Goal: Transaction & Acquisition: Book appointment/travel/reservation

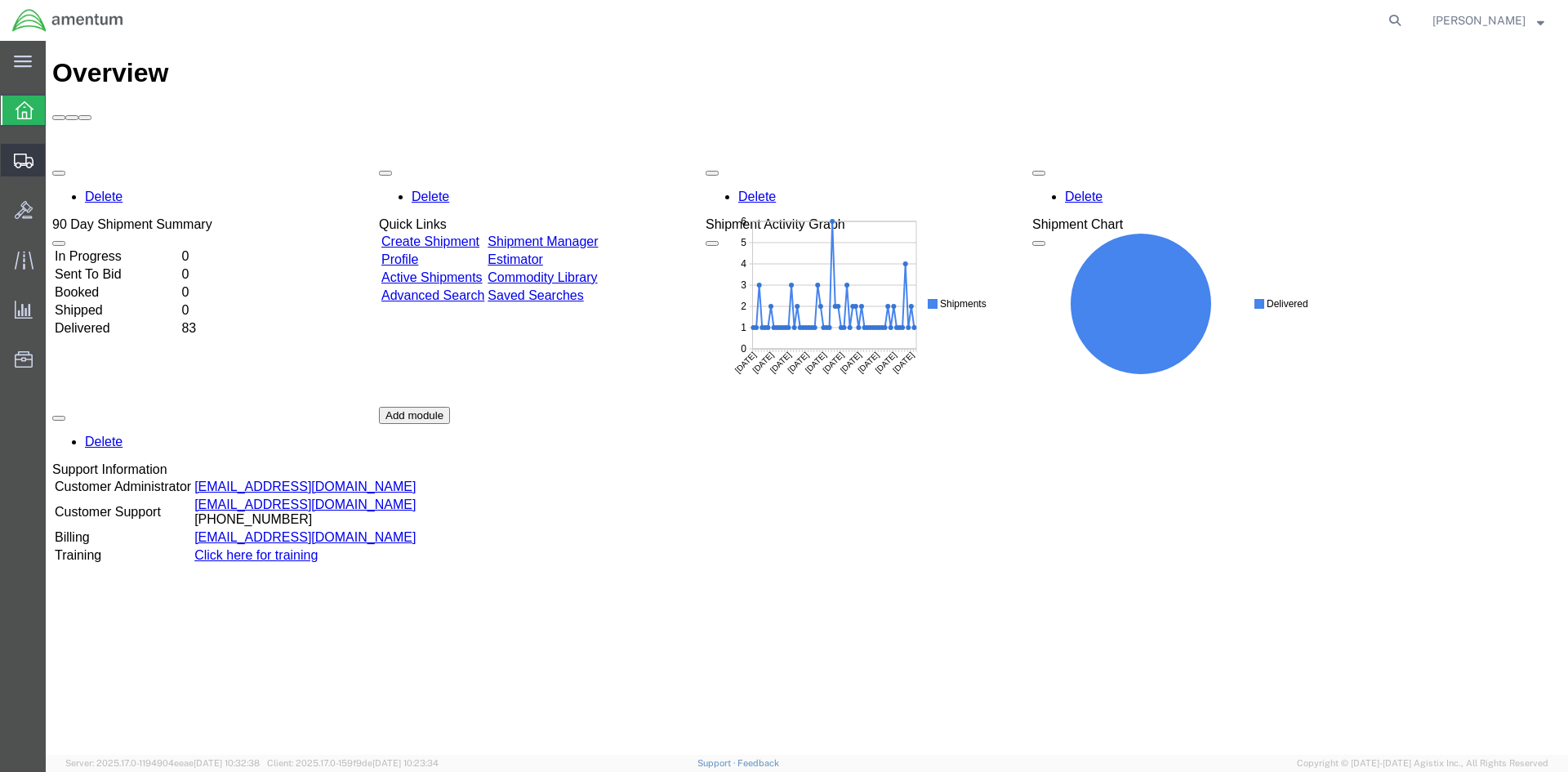
click at [15, 161] on icon at bounding box center [23, 160] width 20 height 14
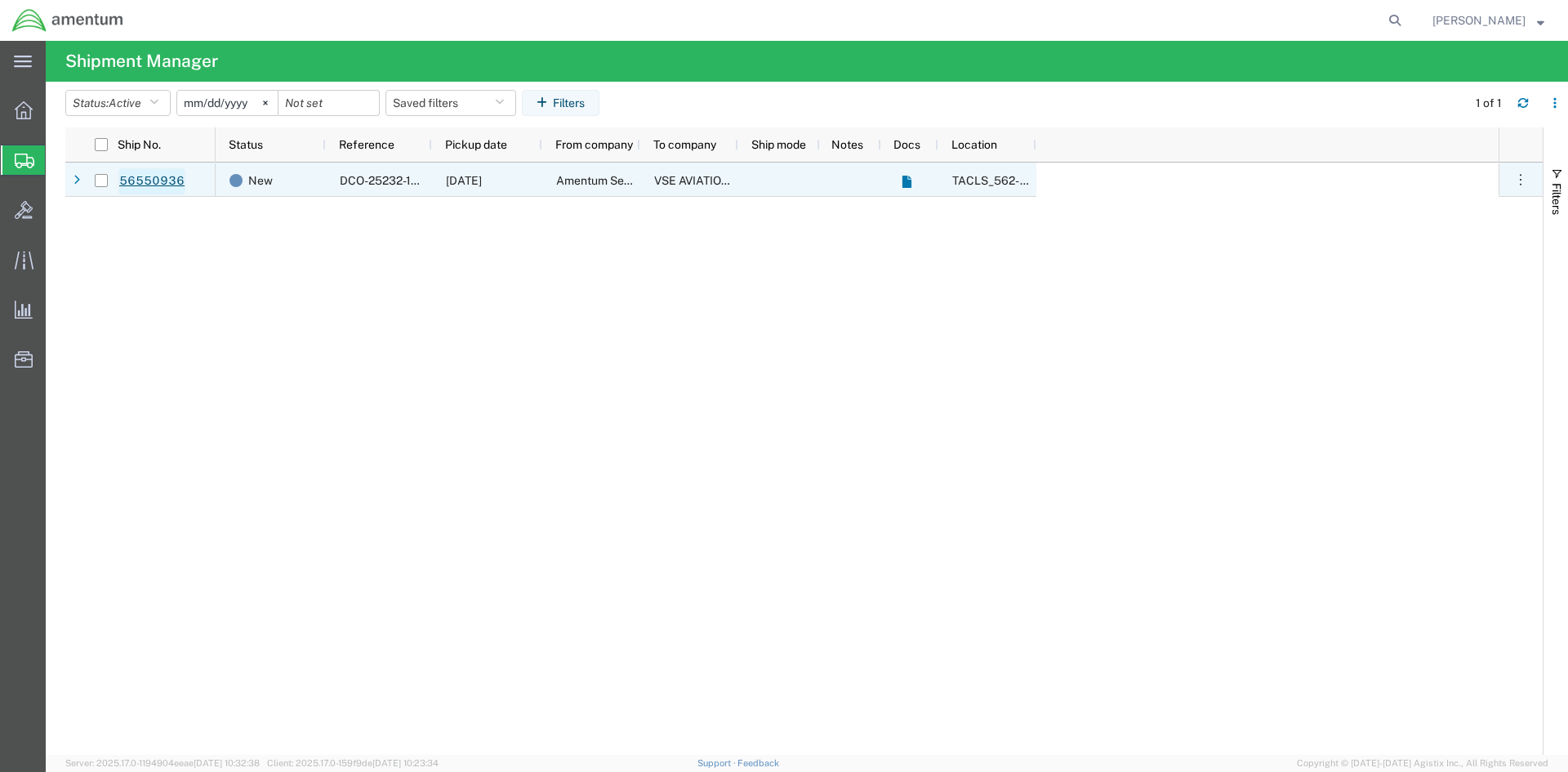
click at [168, 182] on link "56550936" at bounding box center [151, 181] width 67 height 26
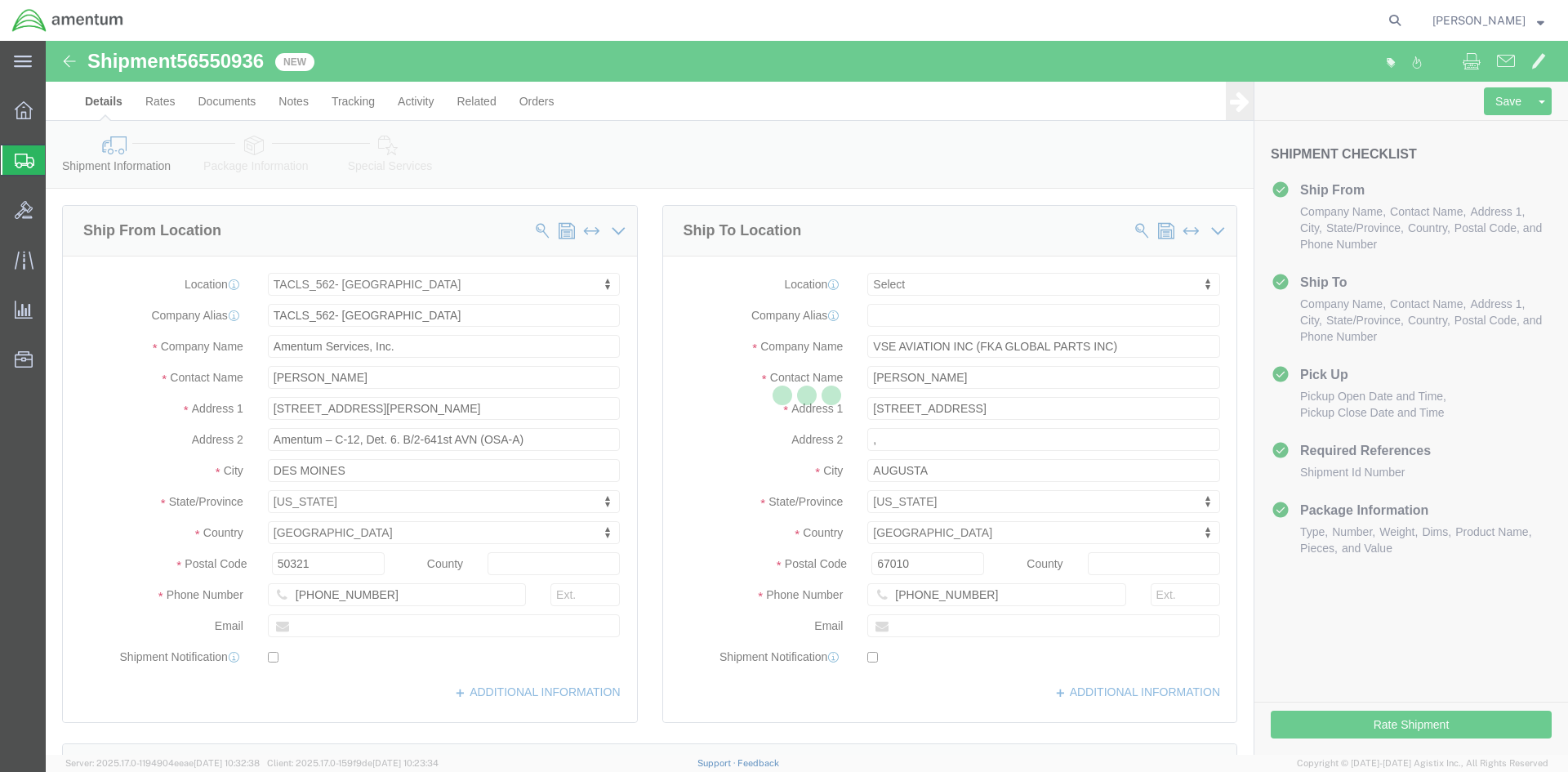
select select "42699"
select select
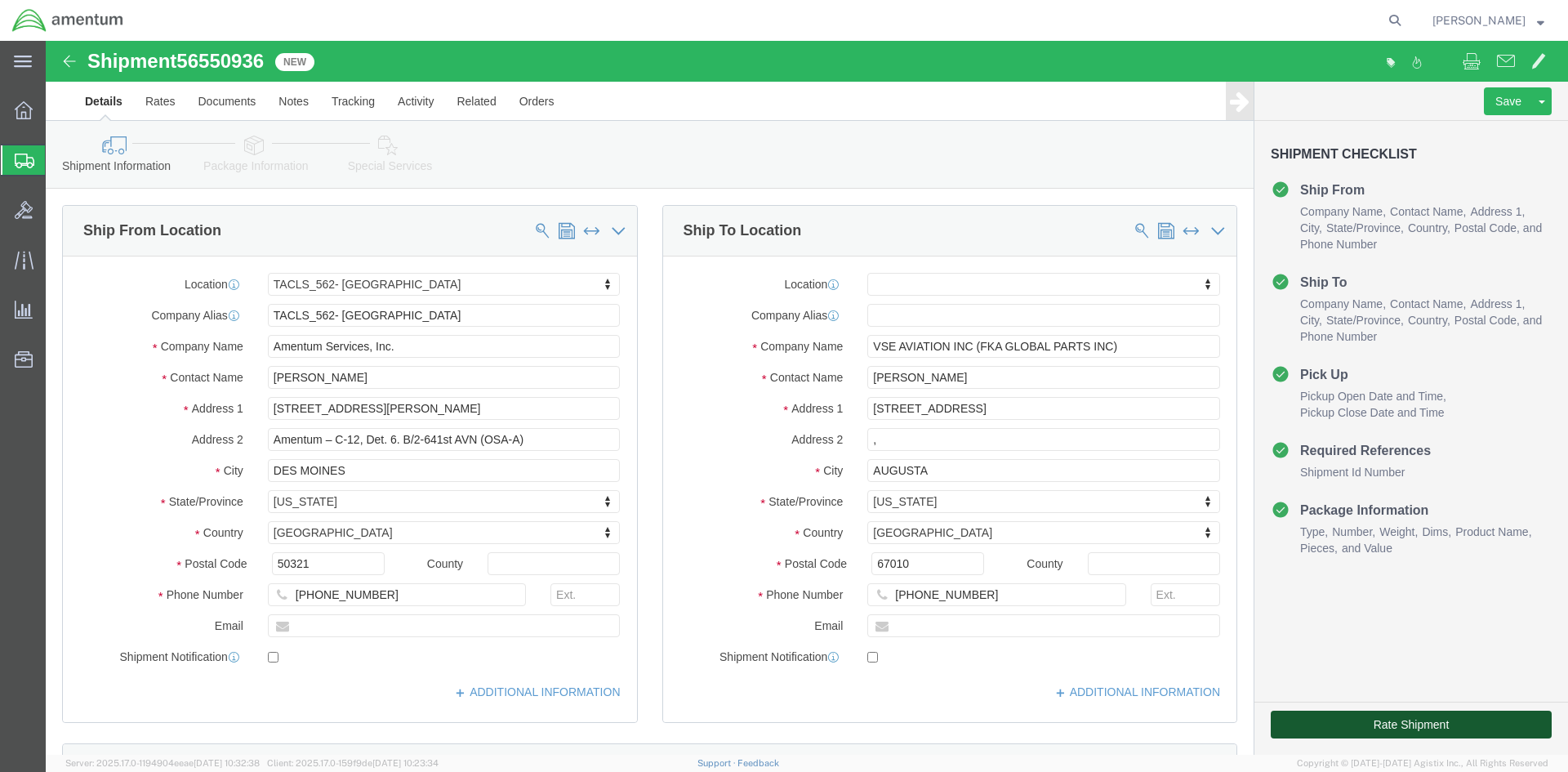
click button "Rate Shipment"
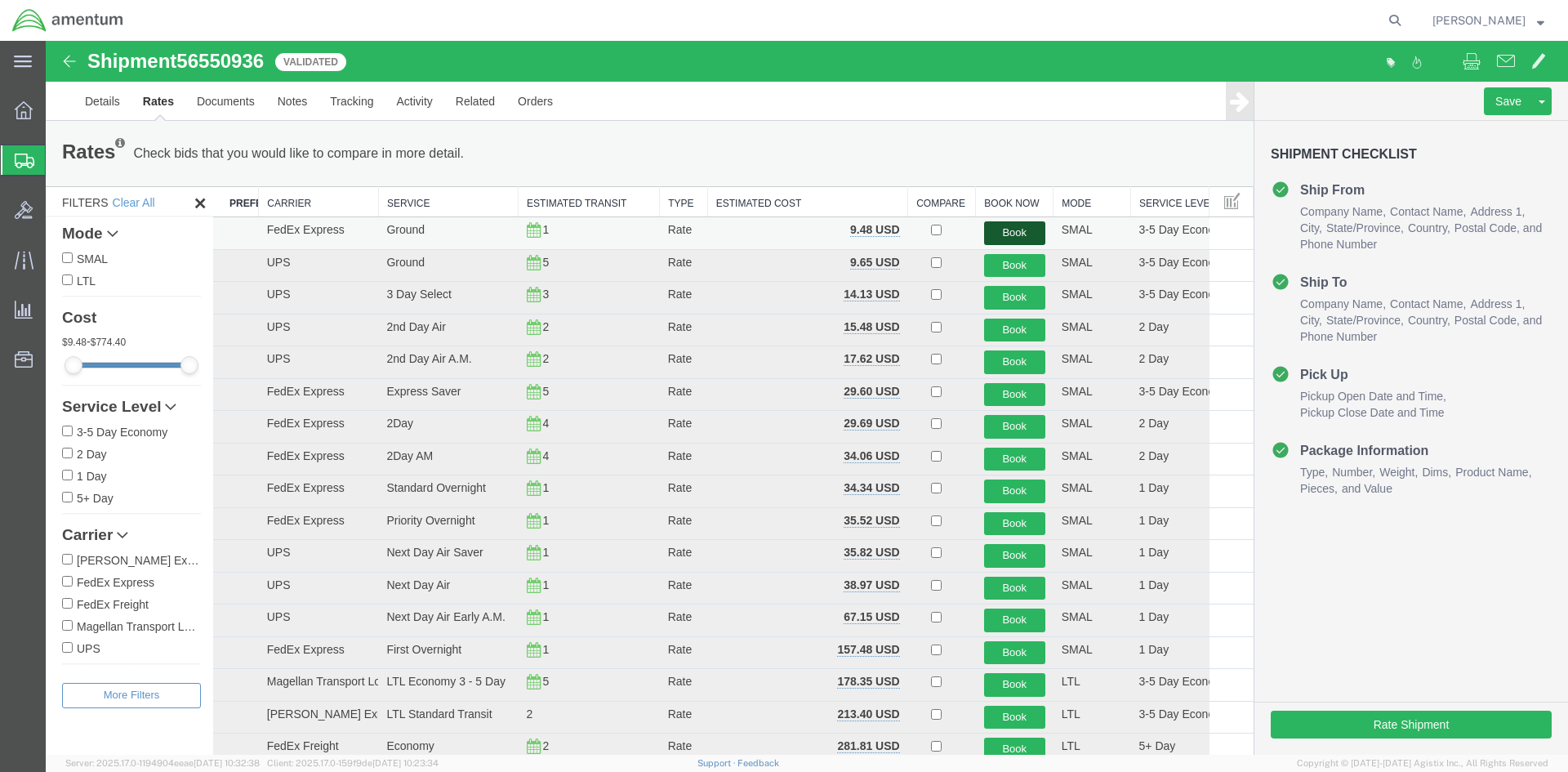
click at [1003, 234] on button "Book" at bounding box center [1015, 233] width 61 height 23
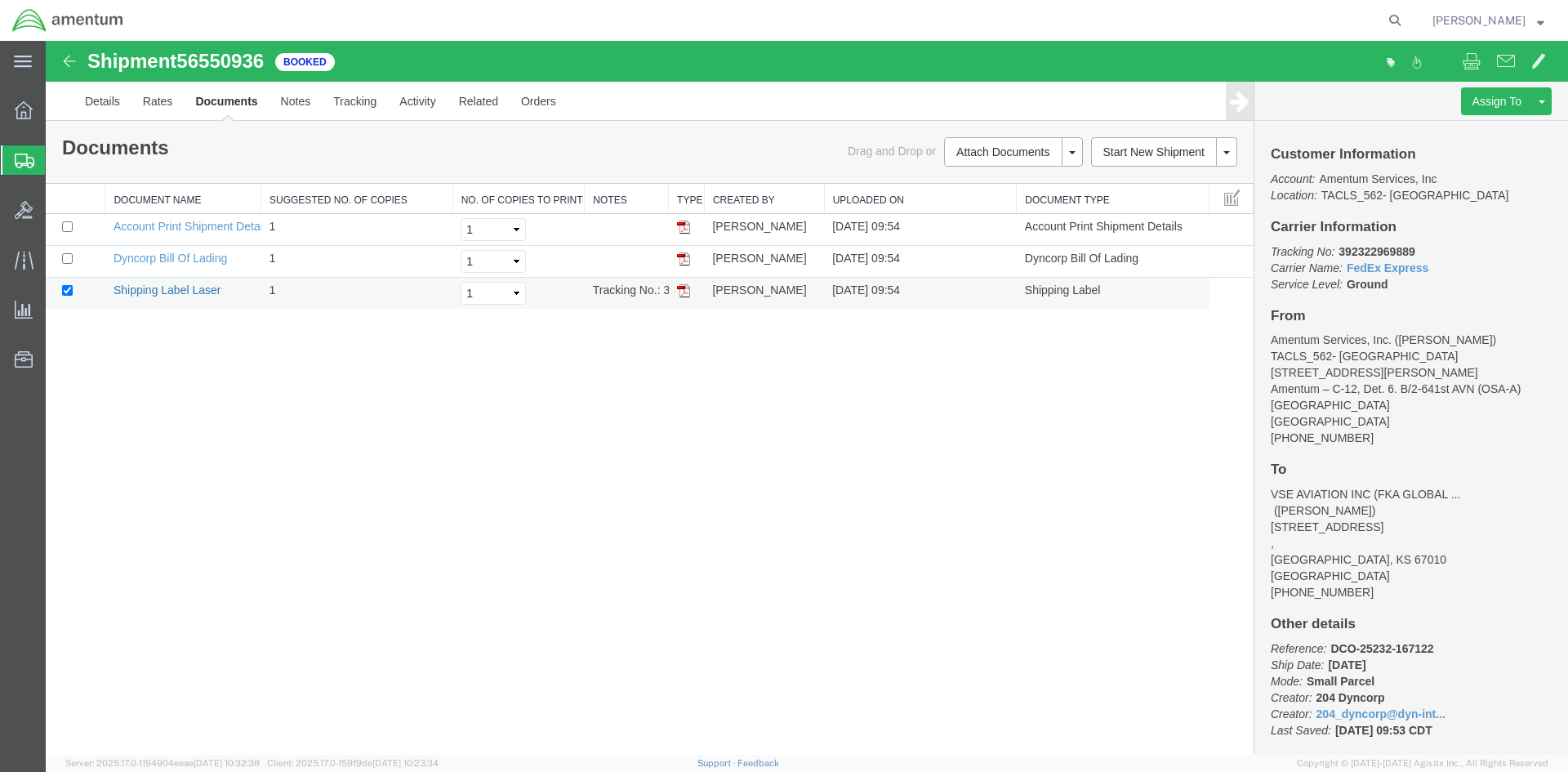
click at [165, 293] on link "Shipping Label Laser" at bounding box center [168, 290] width 108 height 14
